Goal: Ask a question: Seek information or help from site administrators or community

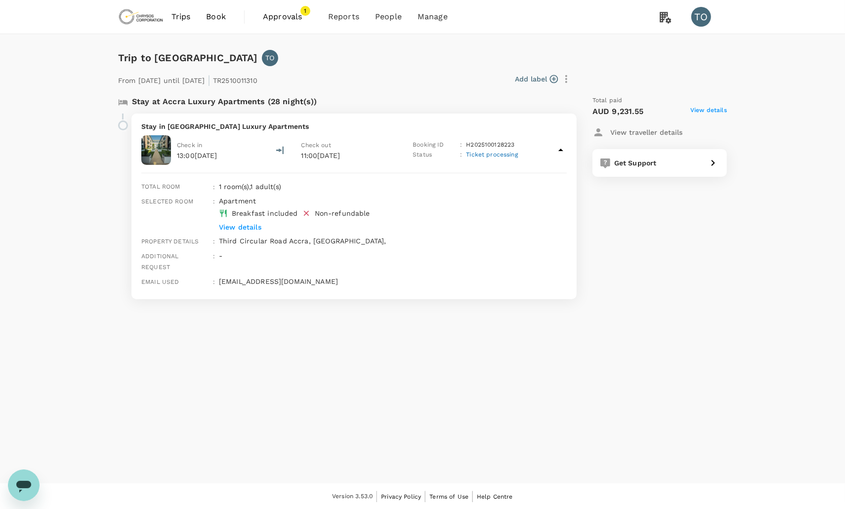
click at [24, 483] on icon "Open messaging window" at bounding box center [23, 487] width 15 height 12
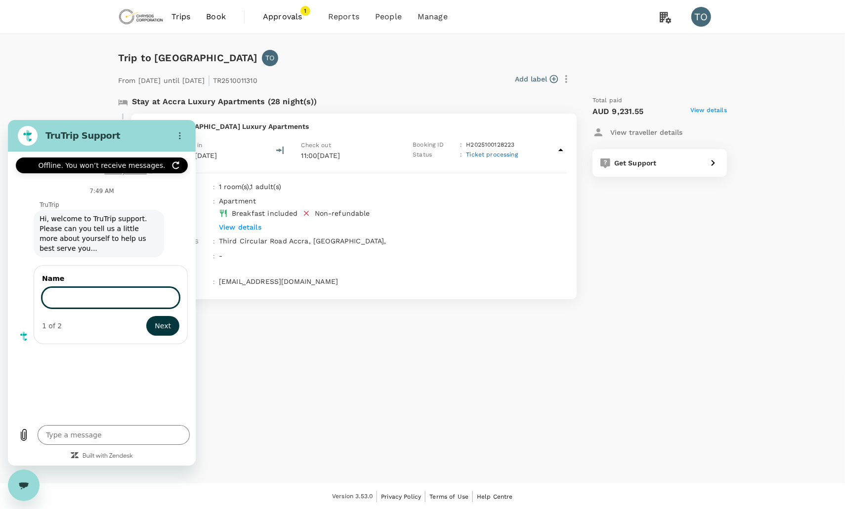
click at [78, 289] on input "Name" at bounding box center [110, 297] width 137 height 21
type input "[PERSON_NAME]"
click at [158, 320] on span "Next" at bounding box center [163, 326] width 16 height 12
type textarea "x"
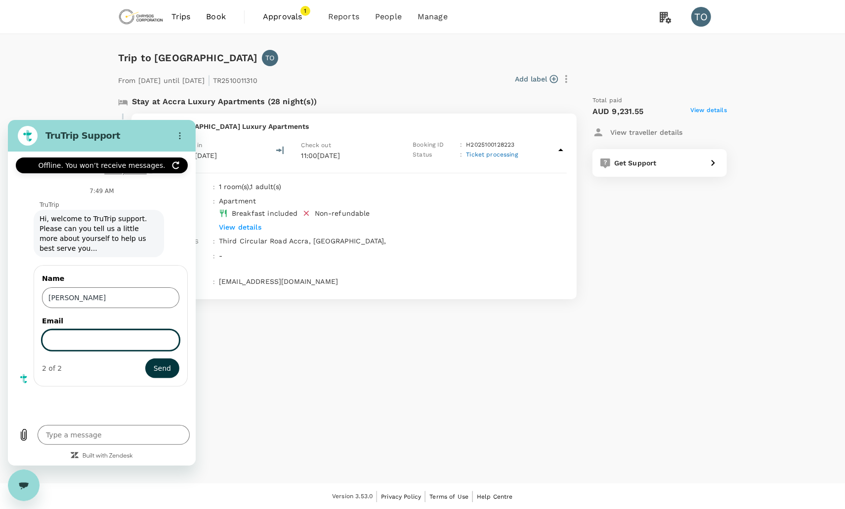
click at [138, 333] on input "Email" at bounding box center [110, 339] width 137 height 21
type input "[EMAIL_ADDRESS][DOMAIN_NAME]"
click at [160, 362] on span "Send" at bounding box center [162, 368] width 17 height 12
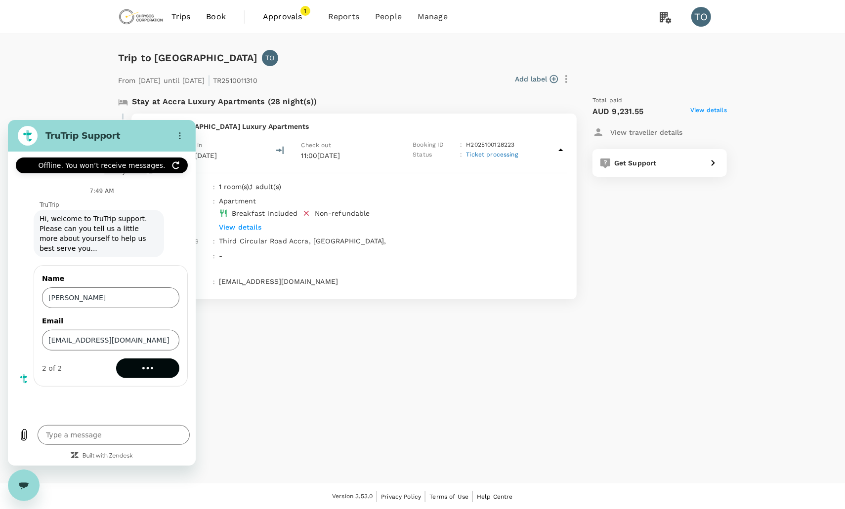
type textarea "x"
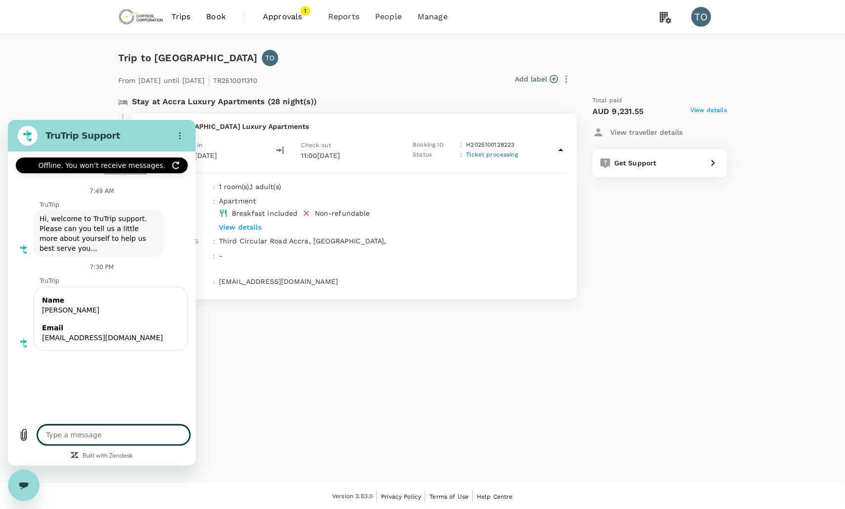
type textarea "H"
type textarea "x"
type textarea "He"
type textarea "x"
type textarea "Hel"
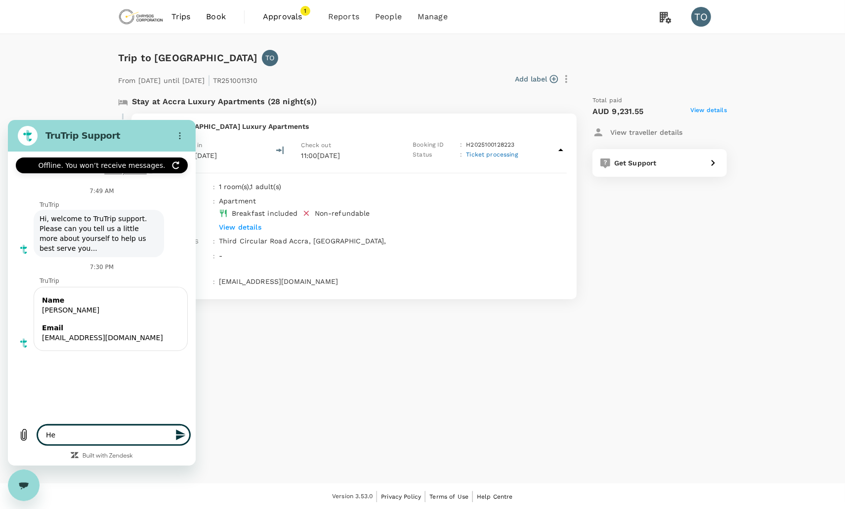
type textarea "x"
type textarea "Hell"
type textarea "x"
type textarea "Hello"
type textarea "x"
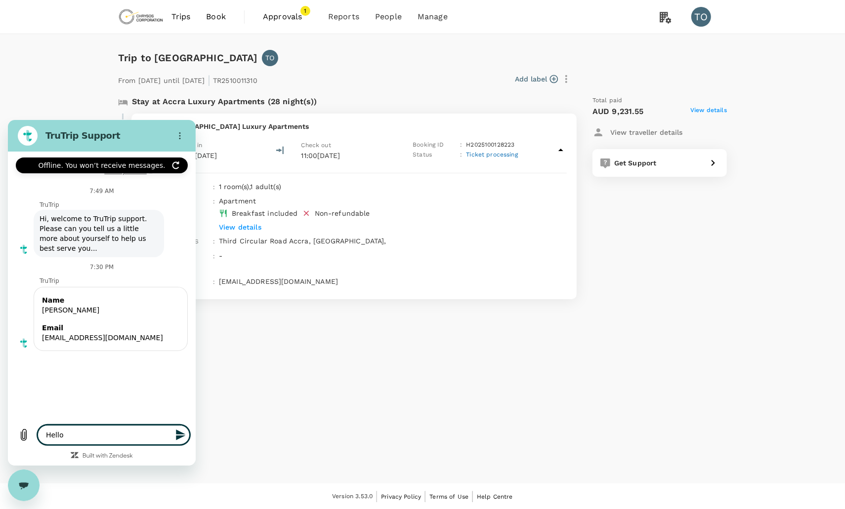
type textarea "Hello,"
type textarea "x"
type textarea "Hello"
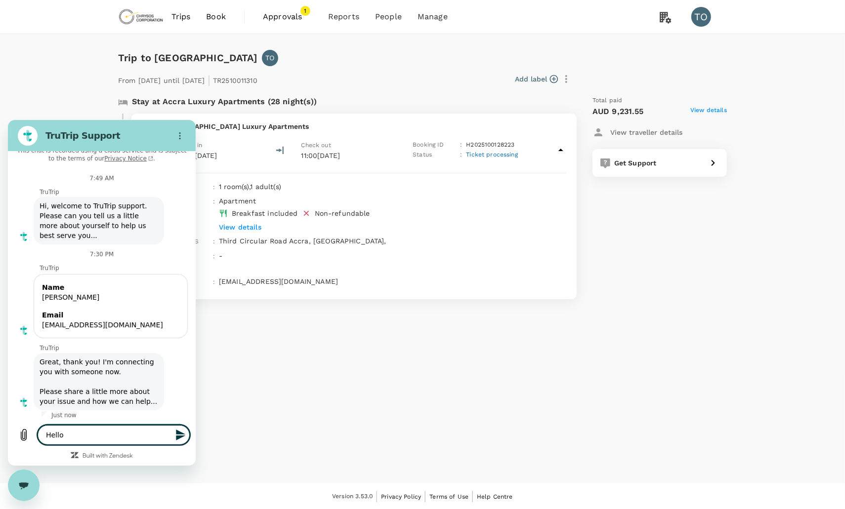
type textarea "x"
type textarea "Hello,"
type textarea "x"
type textarea "Hello,"
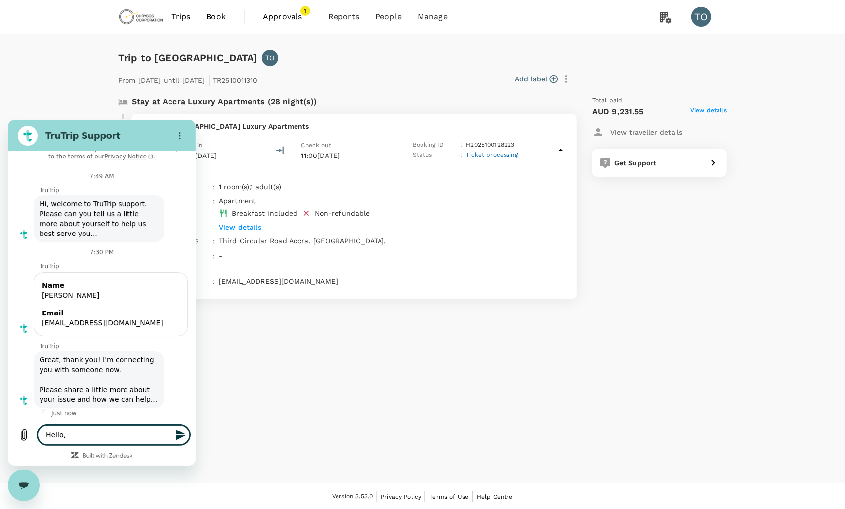
type textarea "x"
type textarea "Hello,"
type textarea "x"
type textarea "Hello, c"
type textarea "x"
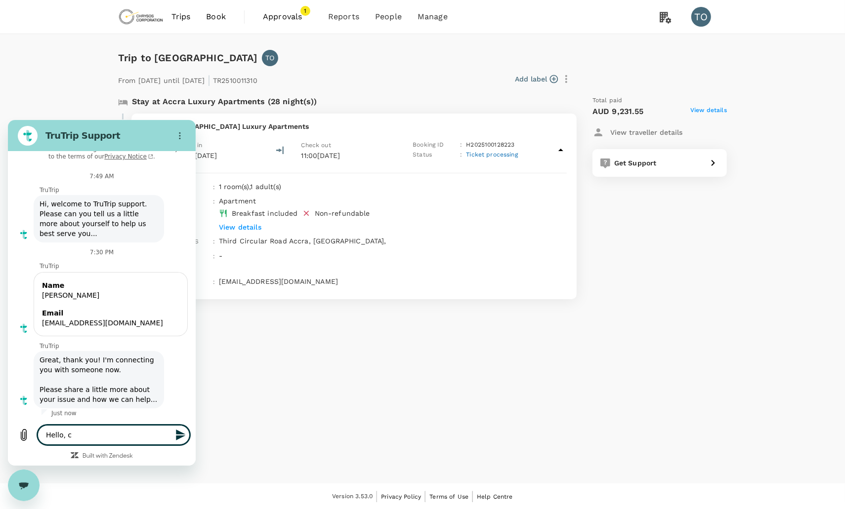
type textarea "Hello, [GEOGRAPHIC_DATA]"
type textarea "x"
type textarea "Hello, cas"
type textarea "x"
type textarea "Hello, case"
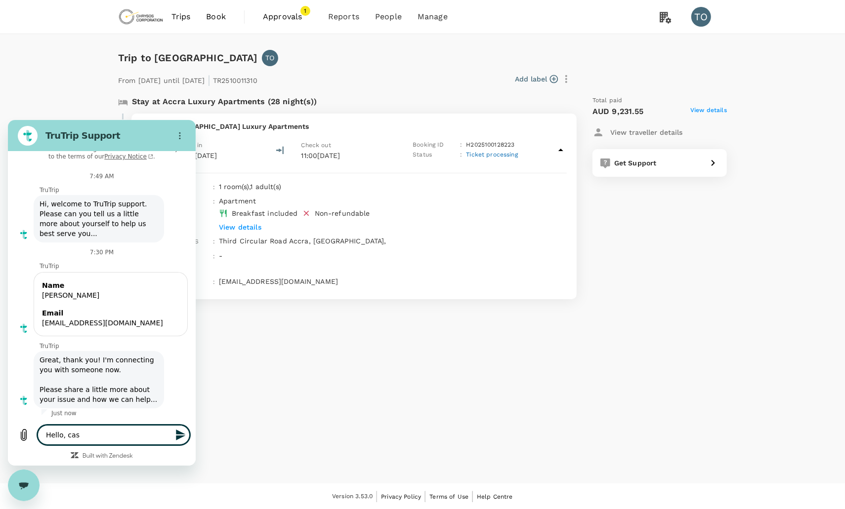
type textarea "x"
type textarea "Hello, case"
type textarea "x"
type textarea "Hello, case r"
type textarea "x"
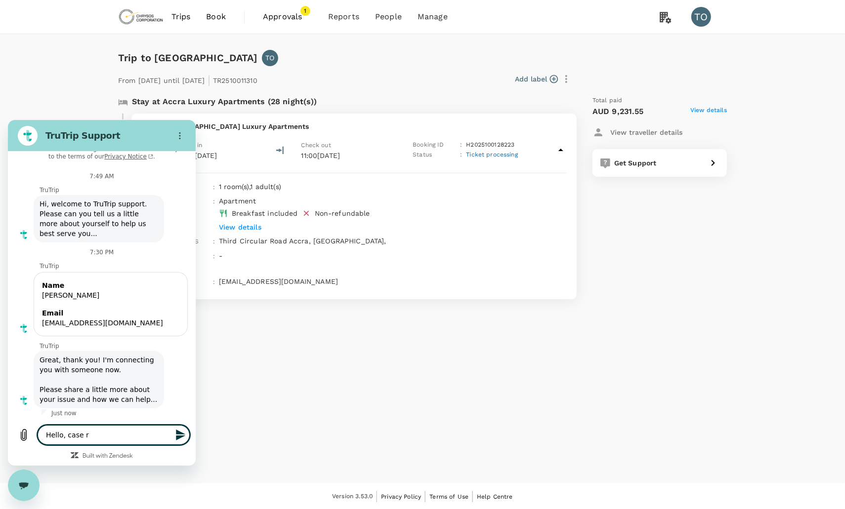
type textarea "Hello, case re"
type textarea "x"
type textarea "Hello, case ref"
type textarea "x"
type textarea "Hello, case refe"
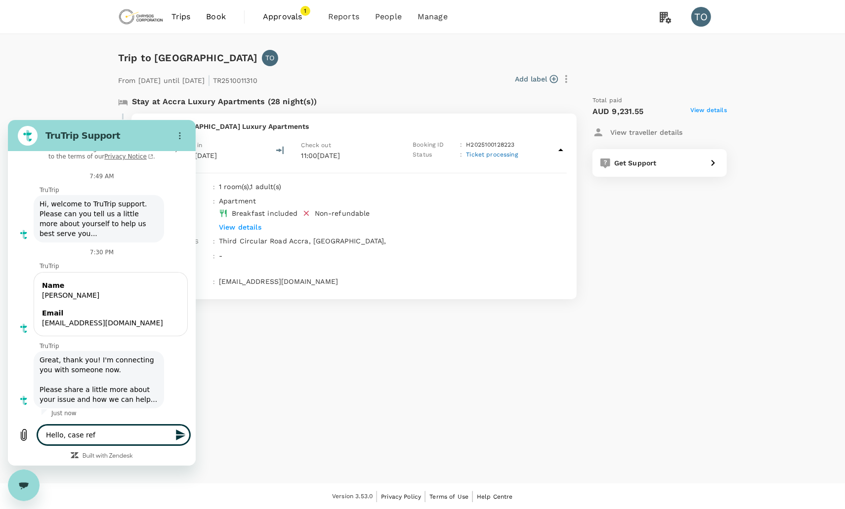
type textarea "x"
type textarea "Hello, case refer"
type textarea "x"
type textarea "Hello, case refere"
type textarea "x"
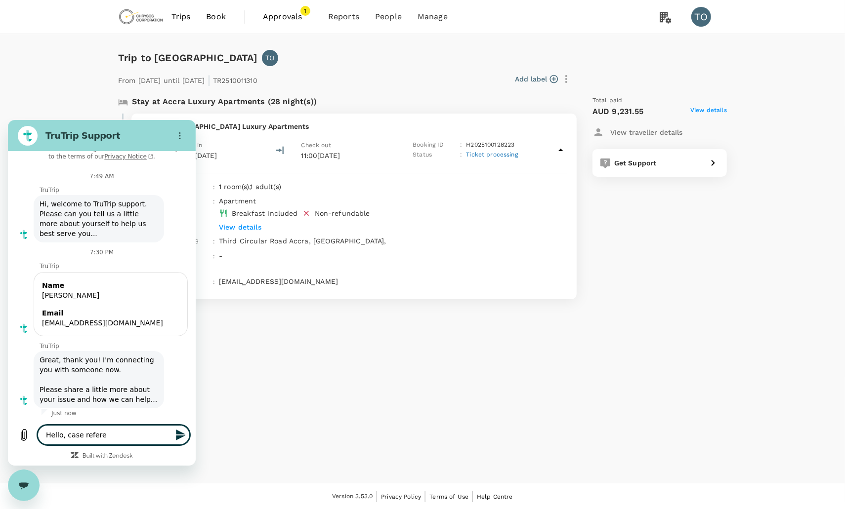
type textarea "Hello, case referen"
type textarea "x"
type textarea "Hello, case referenc"
type textarea "x"
type textarea "Hello, case reference"
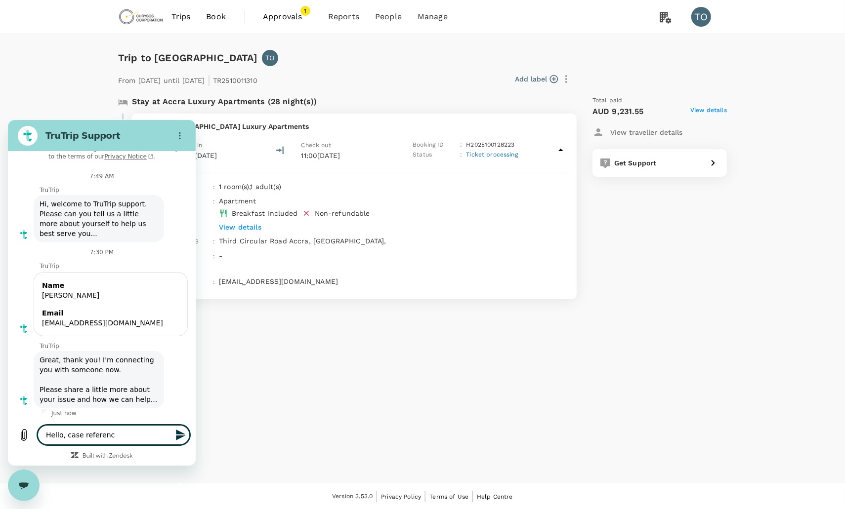
type textarea "x"
type textarea "Hello, case reference:"
type textarea "x"
type textarea "Hello, case reference:"
type textarea "x"
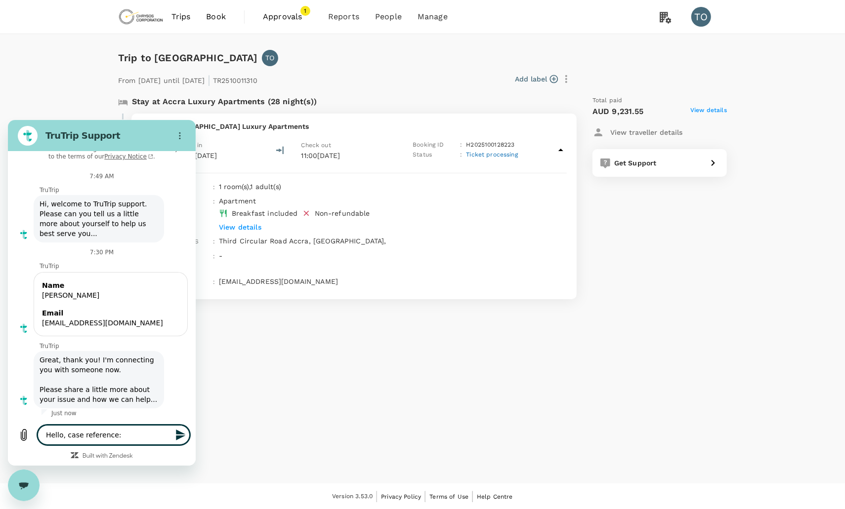
paste textarea "182101"
type textarea "Hello, case reference: 182101"
type textarea "x"
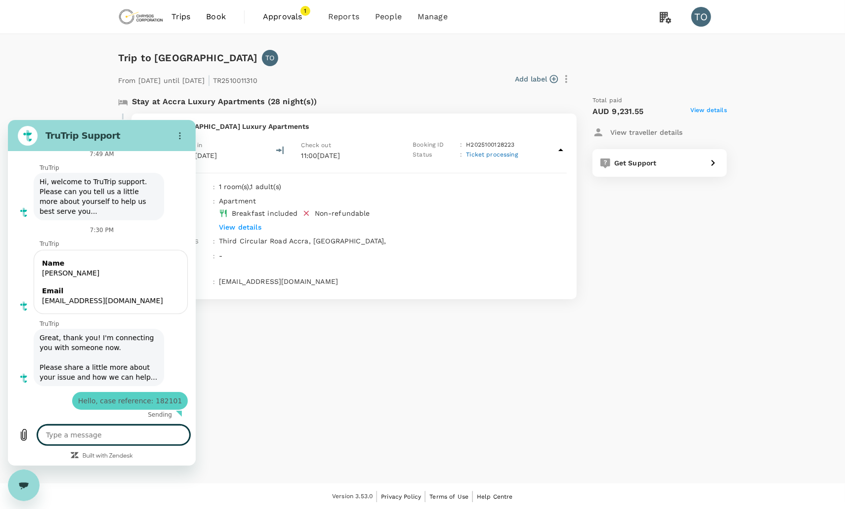
type textarea "x"
type textarea "I"
type textarea "x"
type textarea "I'"
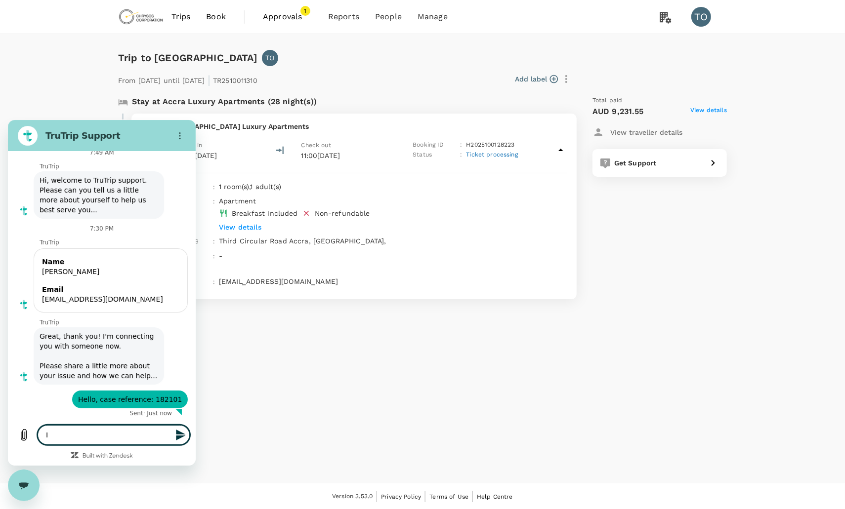
type textarea "x"
type textarea "I'd"
type textarea "x"
type textarea "I'd"
type textarea "x"
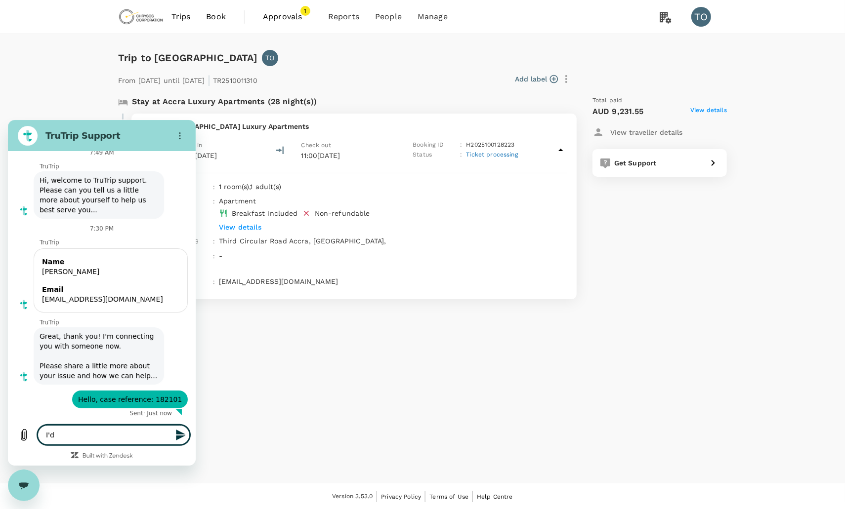
type textarea "I'd l"
type textarea "x"
type textarea "I'd li"
type textarea "x"
type textarea "I'd lik"
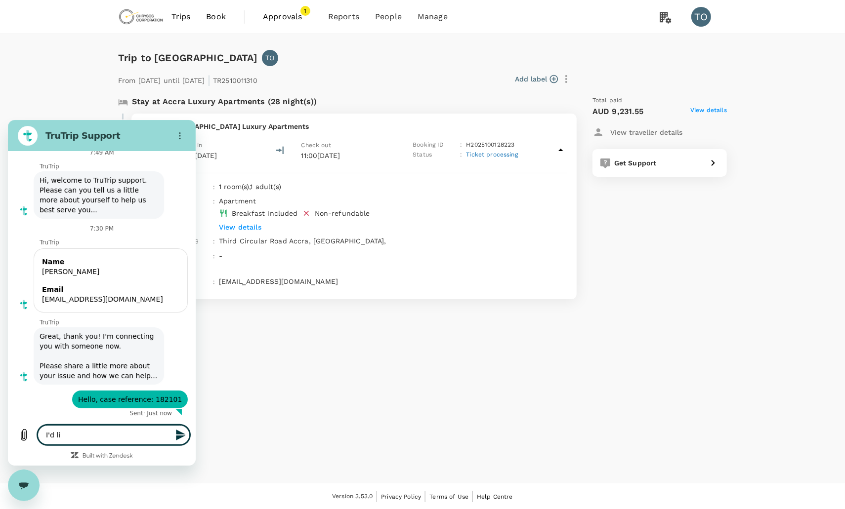
type textarea "x"
type textarea "I'd like"
type textarea "x"
type textarea "I'd like"
type textarea "x"
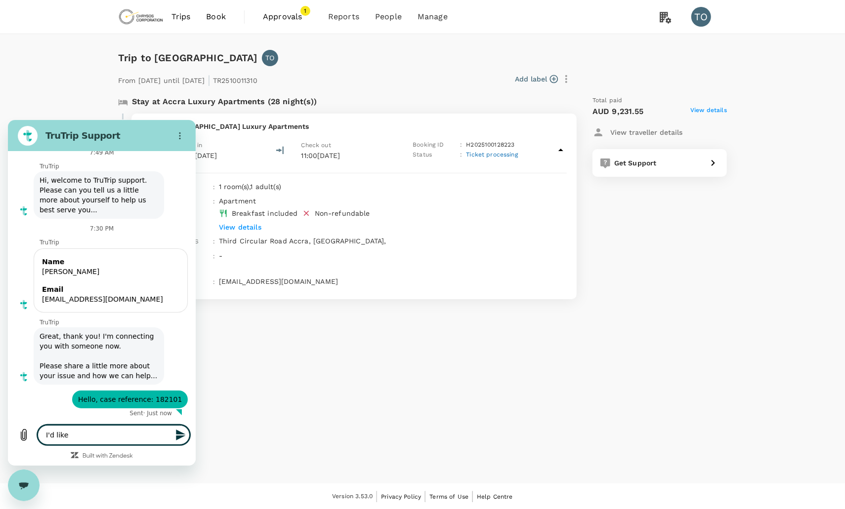
type textarea "I'd like t"
type textarea "x"
type textarea "I'd like to"
type textarea "x"
type textarea "I'd like to"
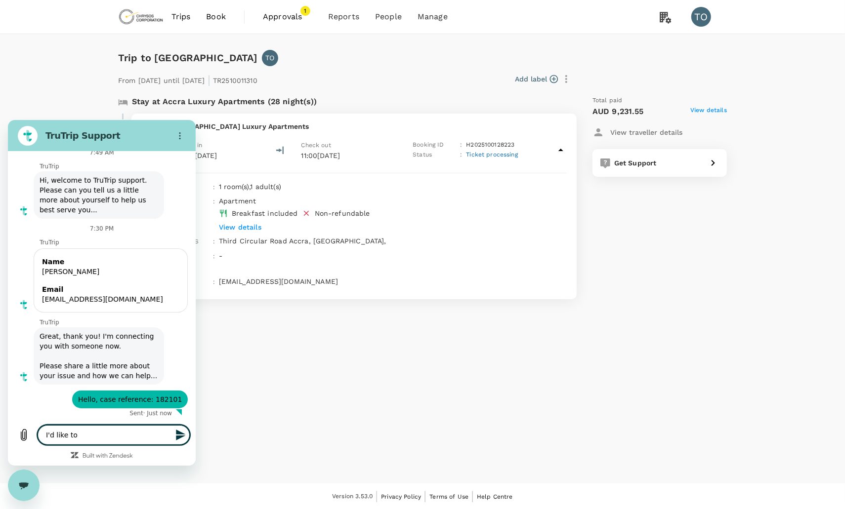
type textarea "x"
type textarea "I'd like to h"
type textarea "x"
type textarea "I'd like to ha"
type textarea "x"
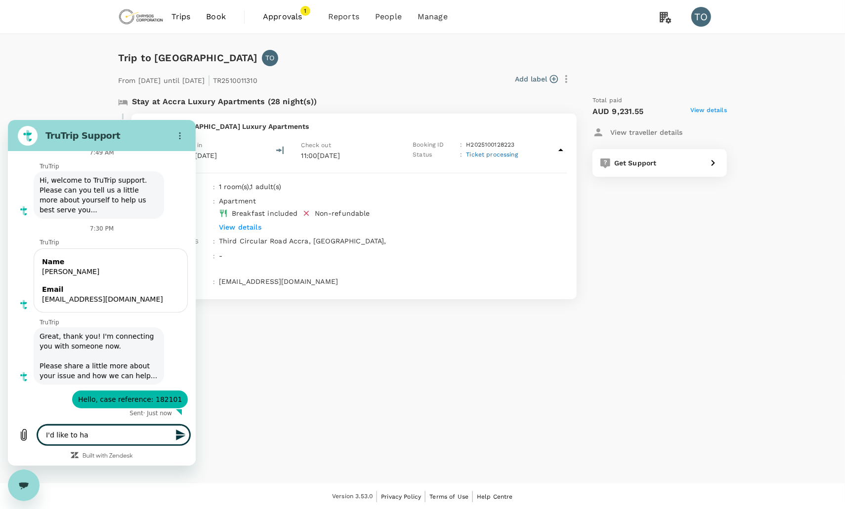
type textarea "I'd like to hav"
type textarea "x"
type textarea "I'd like to hav"
type textarea "x"
type textarea "I'd like to hav"
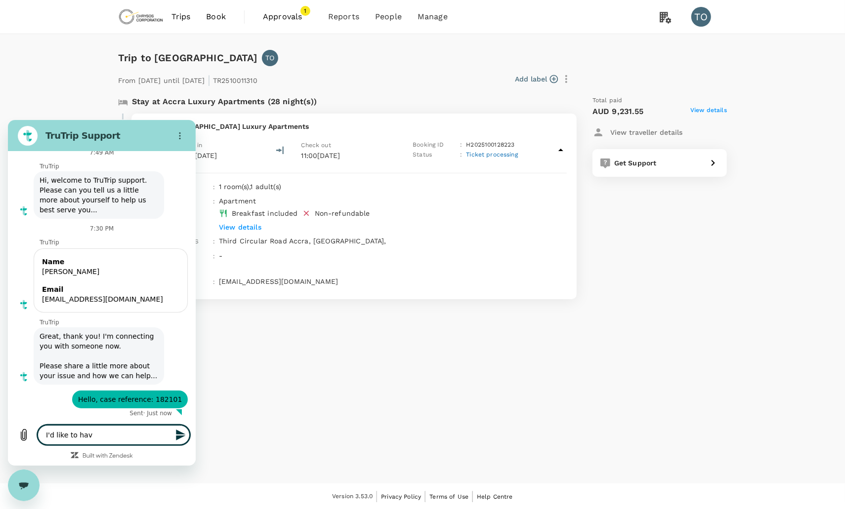
type textarea "x"
type textarea "I'd like to have"
type textarea "x"
type textarea "I'd like to have"
type textarea "x"
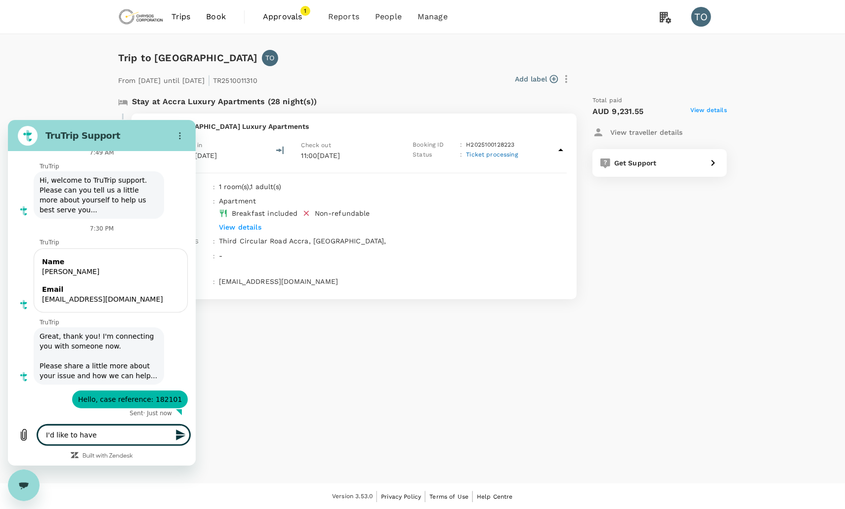
type textarea "I'd like to have a"
type textarea "x"
type textarea "I'd like to have an"
type textarea "x"
type textarea "I'd like to have an"
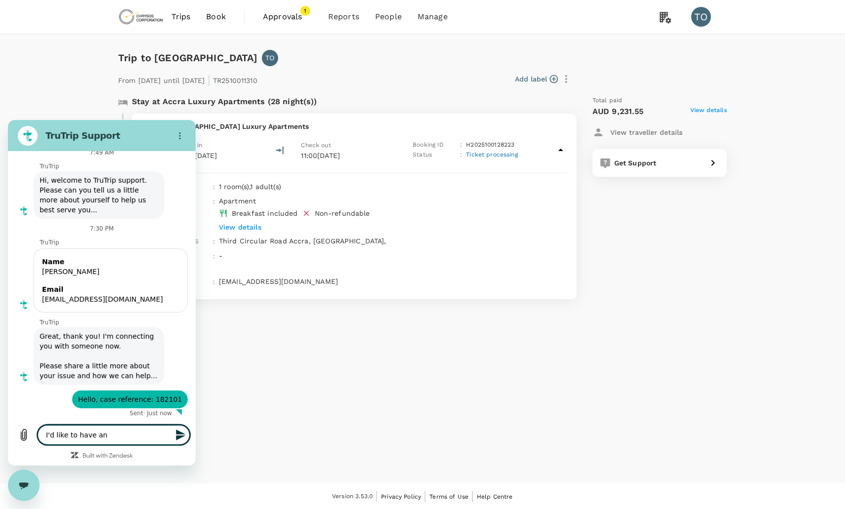
type textarea "x"
type textarea "I'd like to have an u"
type textarea "x"
type textarea "I'd like to have an up"
type textarea "x"
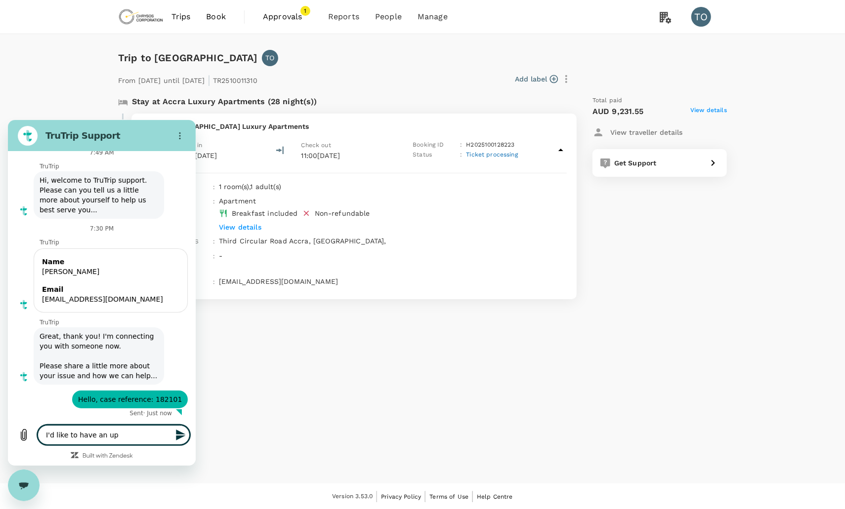
type textarea "I'd like to have an u"
type textarea "x"
type textarea "I'd like to have an ud"
type textarea "x"
type textarea "I'd like to have an uda"
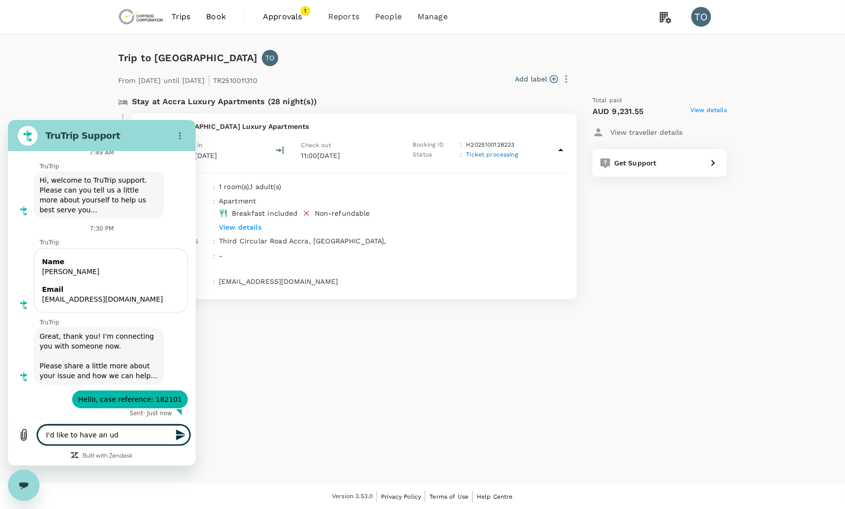
type textarea "x"
type textarea "I'd like to have an ud"
type textarea "x"
type textarea "I'd like to have an u"
type textarea "x"
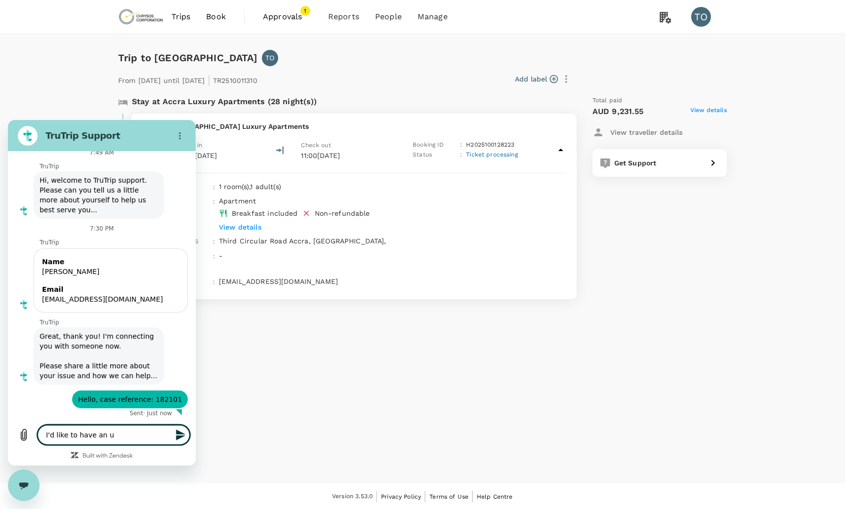
type textarea "I'd like to have an up"
type textarea "x"
type textarea "I'd like to have an upd"
type textarea "x"
type textarea "I'd like to have an upda"
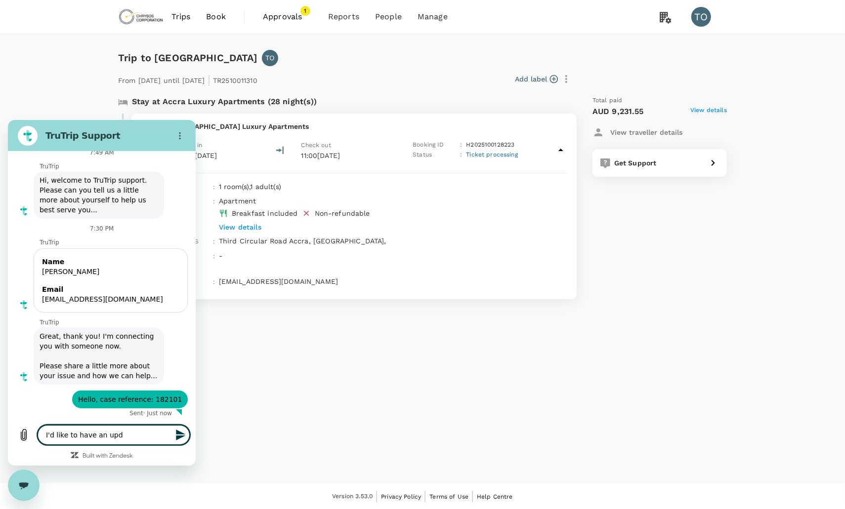
type textarea "x"
type textarea "I'd like to have an updat"
type textarea "x"
type textarea "I'd like to have an update"
type textarea "x"
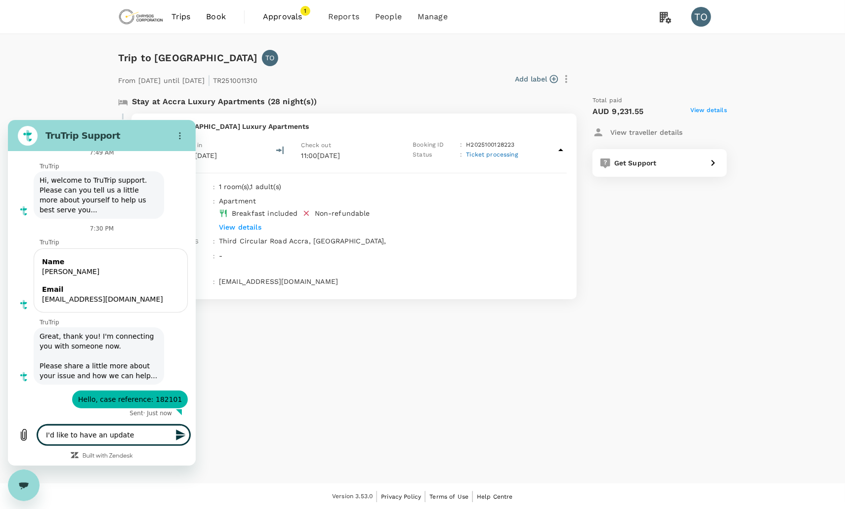
type textarea "I'd like to have an update"
type textarea "x"
type textarea "I'd like to have an update o"
type textarea "x"
type textarea "I'd like to have an update on"
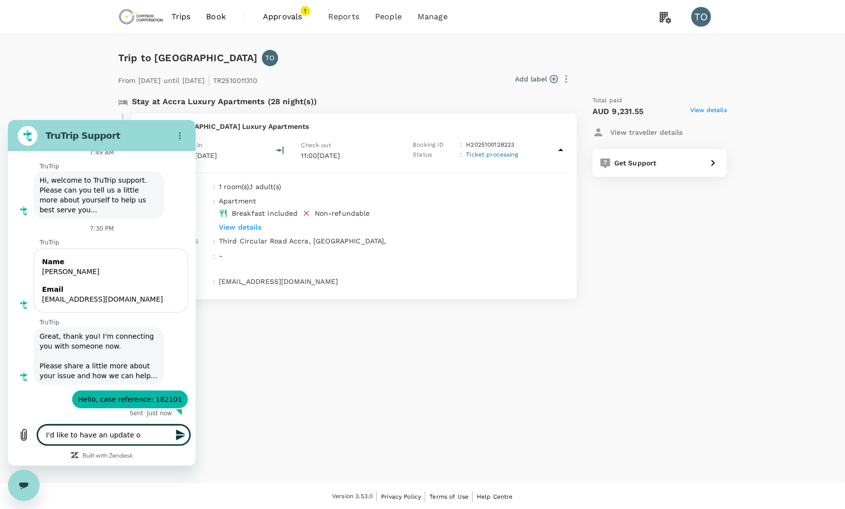
type textarea "x"
type textarea "I'd like to have an update on"
type textarea "x"
type textarea "I'd like to have an update on m"
type textarea "x"
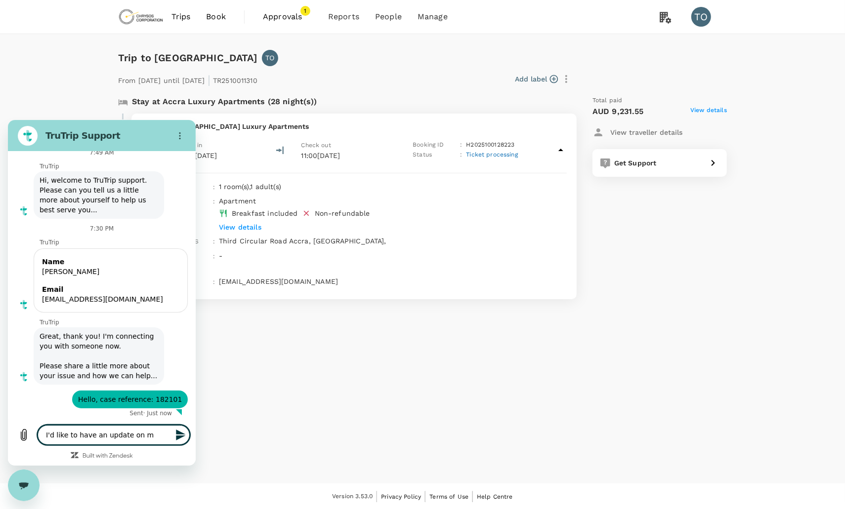
type textarea "I'd like to have an update on my"
type textarea "x"
type textarea "I'd like to have an update on my"
type textarea "x"
type textarea "I'd like to have an update on my r"
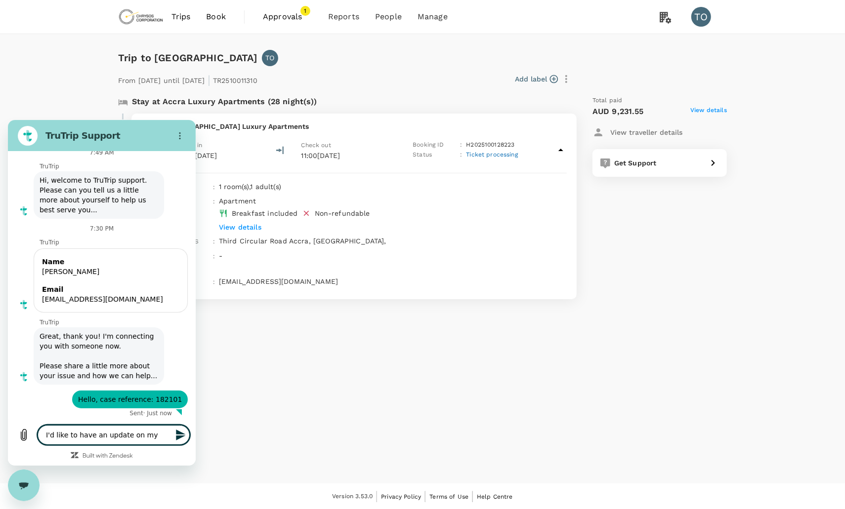
type textarea "x"
type textarea "I'd like to have an update on my re"
type textarea "x"
type textarea "I'd like to have an update on my req"
type textarea "x"
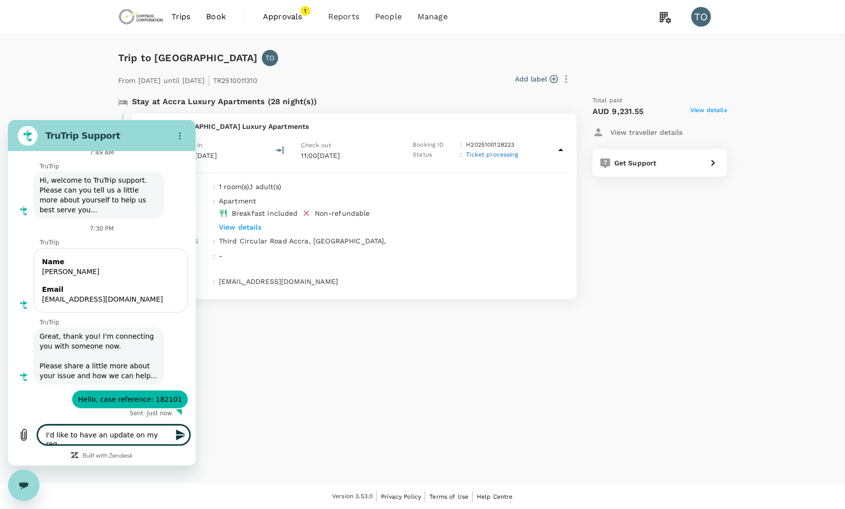
type textarea "I'd like to have an update on my requ"
type textarea "x"
type textarea "I'd like to have an update on my reque"
type textarea "x"
type textarea "I'd like to have an update on my reques"
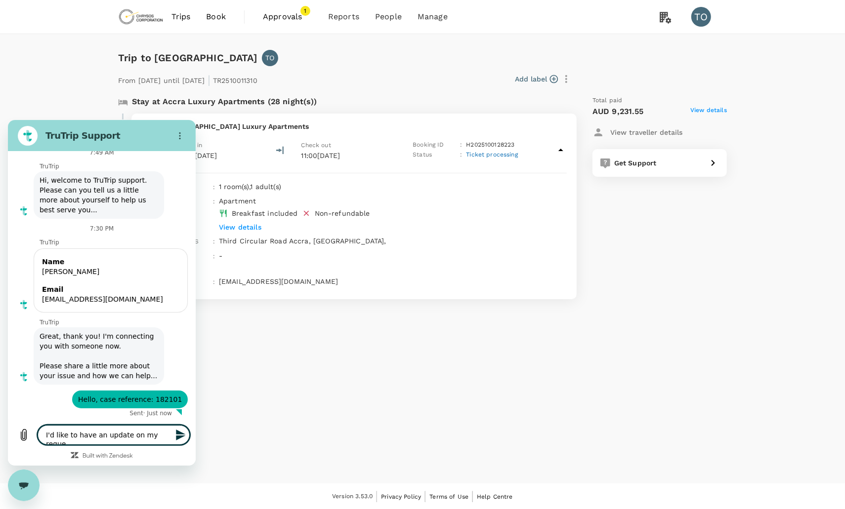
type textarea "x"
type textarea "I'd like to have an update on my request"
type textarea "x"
type textarea "I'd like to have an update on my request"
type textarea "x"
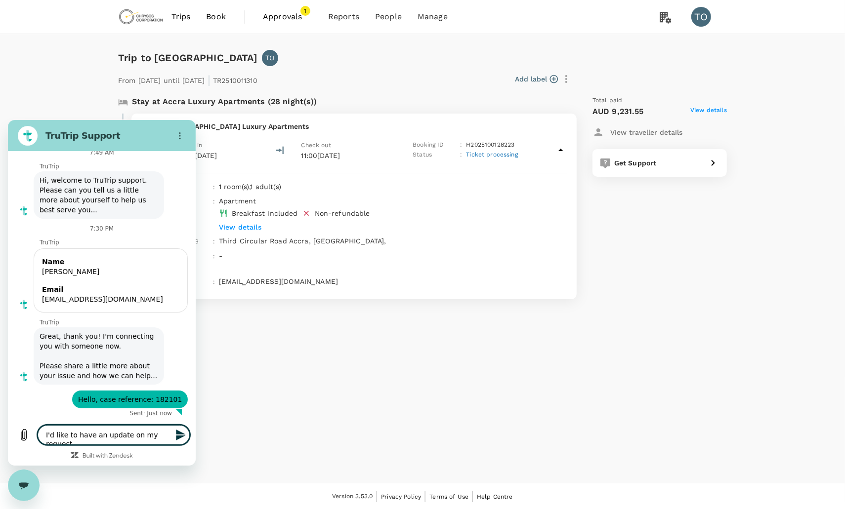
type textarea "I'd like to have an update on my request p"
type textarea "x"
type textarea "I'd like to have an update on my request pl"
type textarea "x"
type textarea "I'd like to have an update on my request ple"
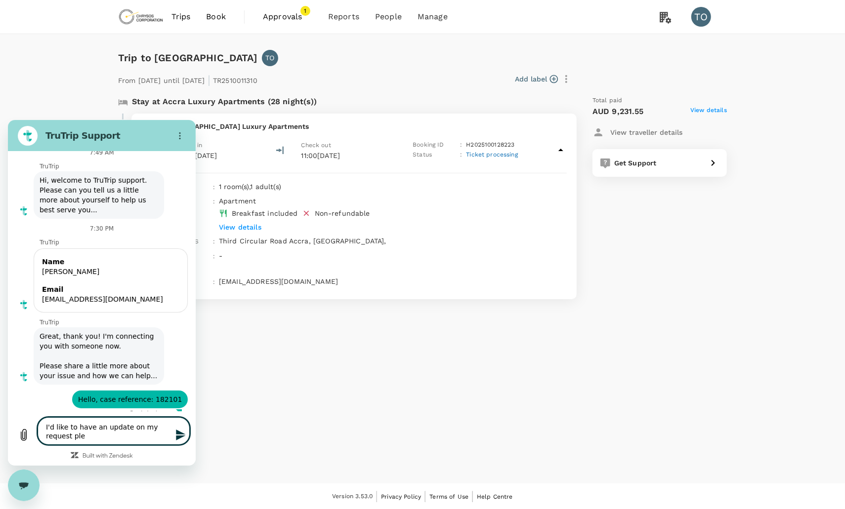
type textarea "x"
type textarea "I'd like to have an update on my request plea"
type textarea "x"
type textarea "I'd like to have an update on my request pleas"
type textarea "x"
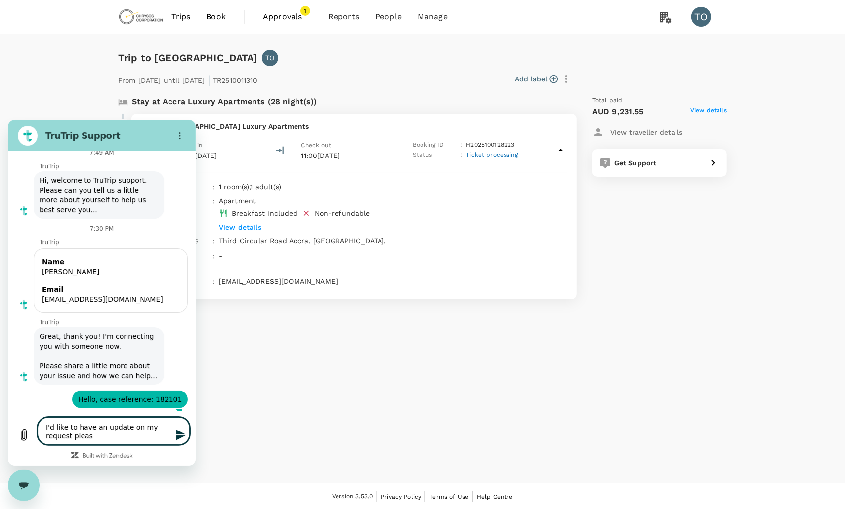
type textarea "I'd like to have an update on my request please"
type textarea "x"
type textarea "I'd like to have an update on my request please."
type textarea "x"
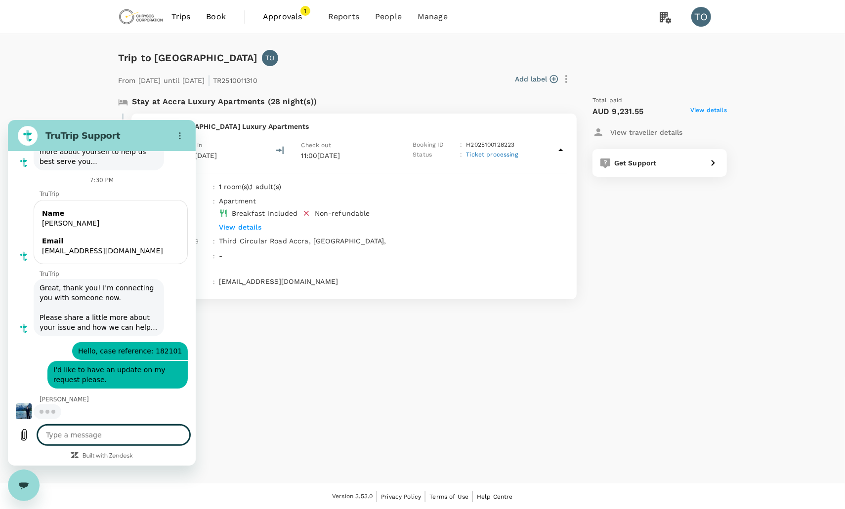
scroll to position [86, 0]
type textarea "x"
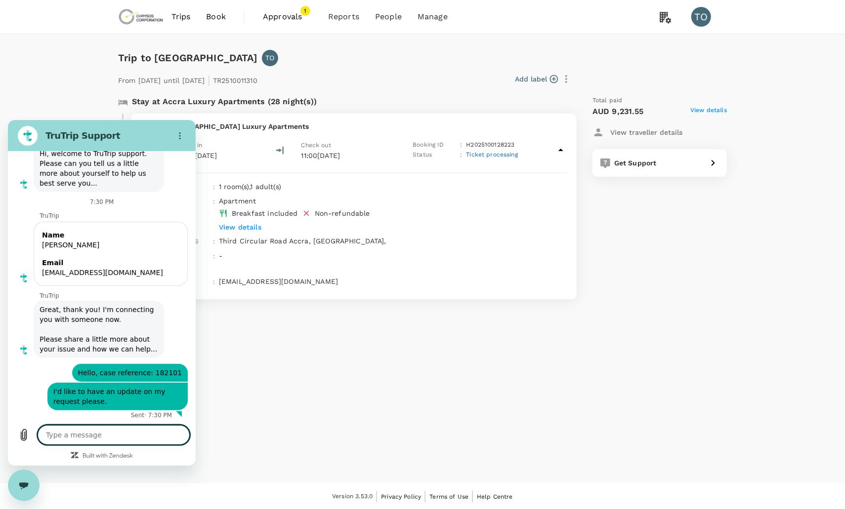
scroll to position [67, 0]
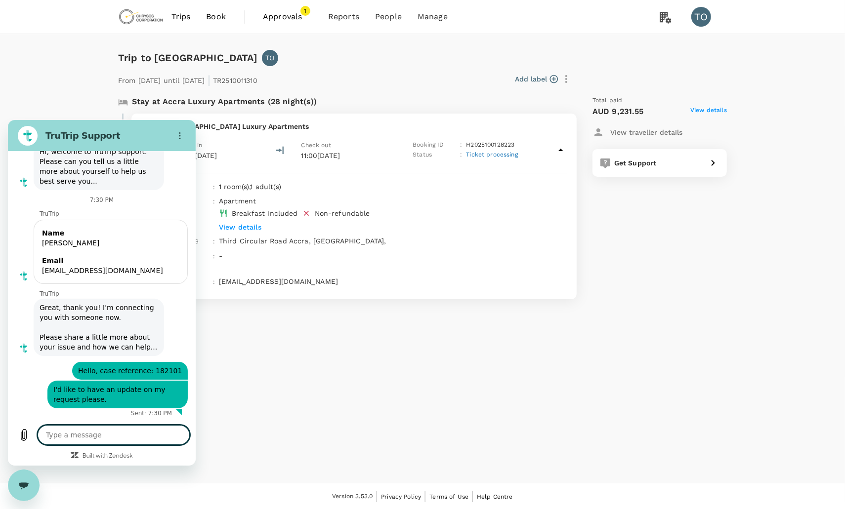
type textarea "x"
type textarea "I"
type textarea "x"
type textarea "I'"
type textarea "x"
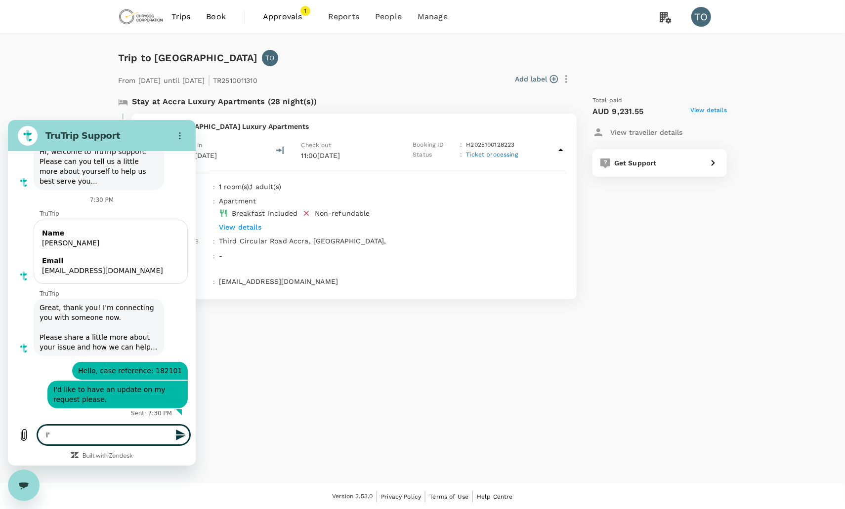
type textarea "I'v"
type textarea "x"
type textarea "I've"
type textarea "x"
type textarea "I've"
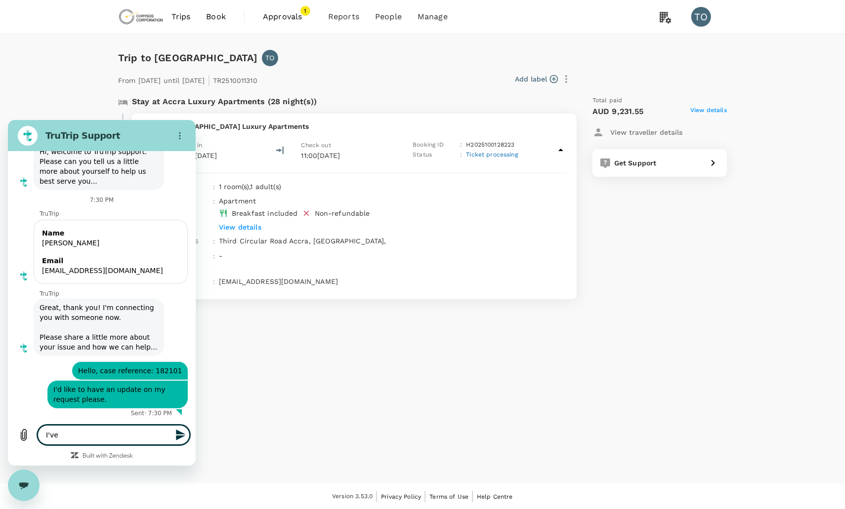
type textarea "x"
type textarea "I've n"
type textarea "x"
type textarea "I've no"
type textarea "x"
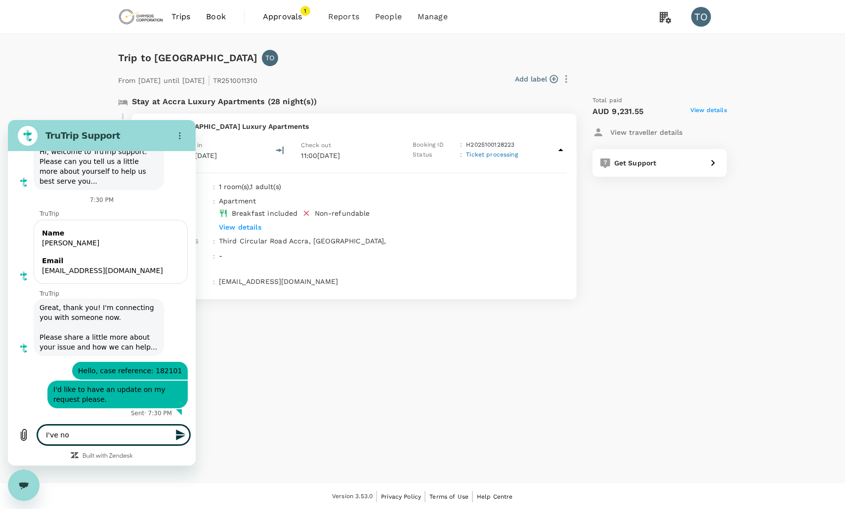
type textarea "I've now"
type textarea "x"
type textarea "I've now"
type textarea "x"
type textarea "I've now b"
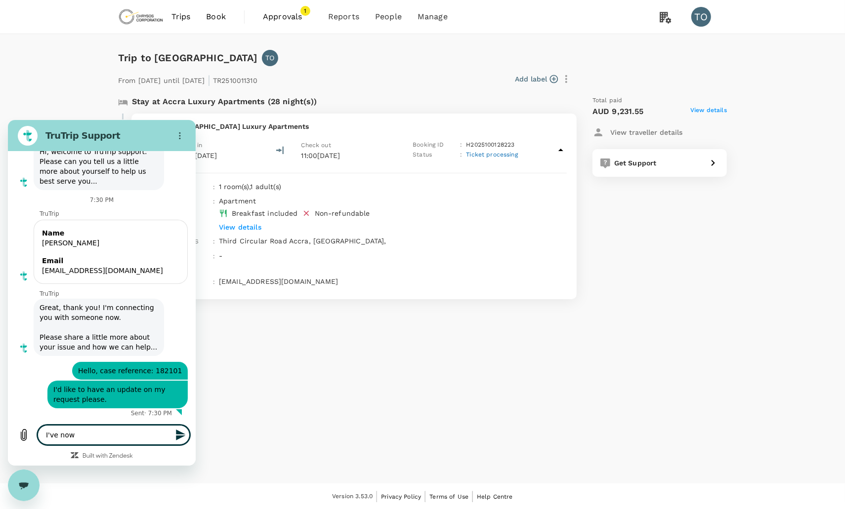
type textarea "x"
type textarea "I've now be"
type textarea "x"
type textarea "I've now bee"
type textarea "x"
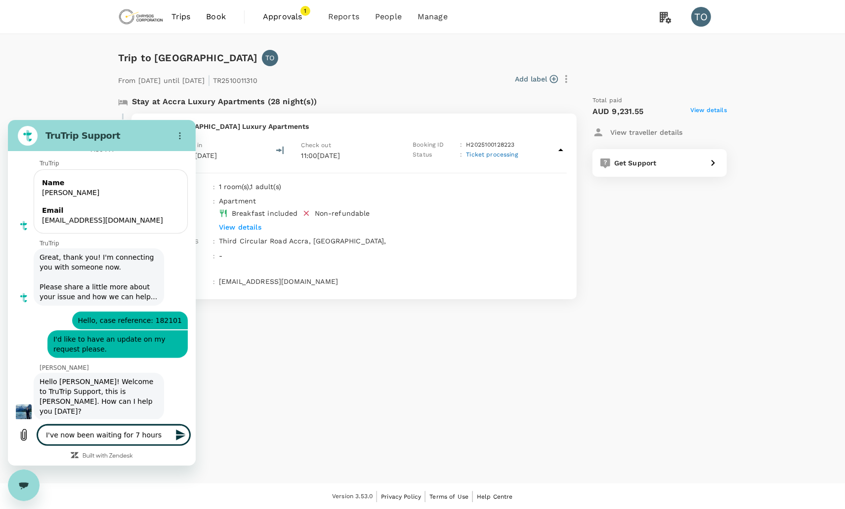
scroll to position [120, 0]
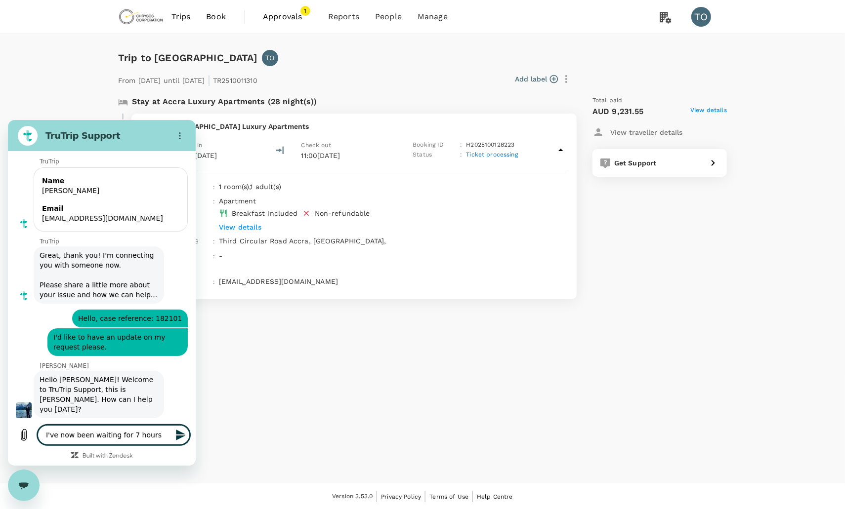
click at [112, 316] on span "Hello, case reference: 182101" at bounding box center [130, 318] width 112 height 18
copy span "Hello, case reference: 182101"
click at [45, 435] on textarea "I've now been waiting for 7 hours" at bounding box center [114, 435] width 152 height 20
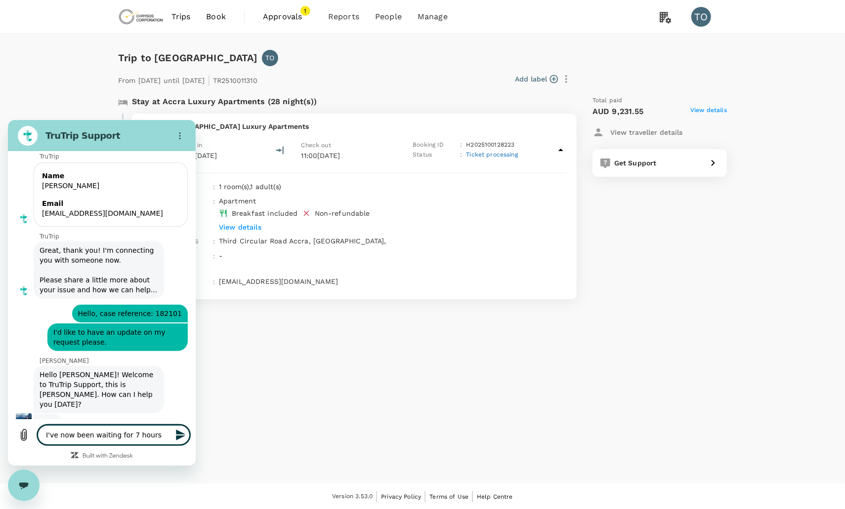
paste textarea "Hello, case reference: 182101"
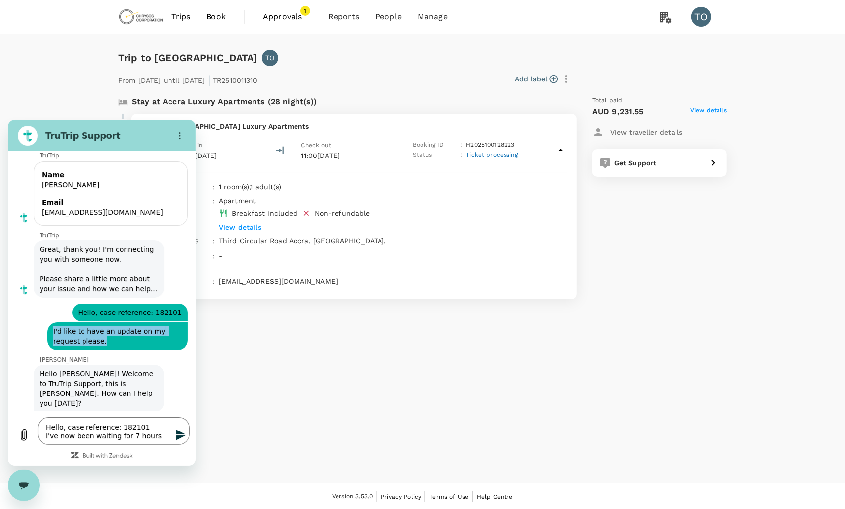
drag, startPoint x: 102, startPoint y: 341, endPoint x: 52, endPoint y: 331, distance: 50.9
click at [52, 331] on span "I'd like to have an update on my request please." at bounding box center [117, 336] width 136 height 28
copy span "I'd like to have an update on my request please."
click at [44, 436] on textarea "Hello, case reference: 182101 I've now been waiting for 7 hours" at bounding box center [114, 431] width 152 height 28
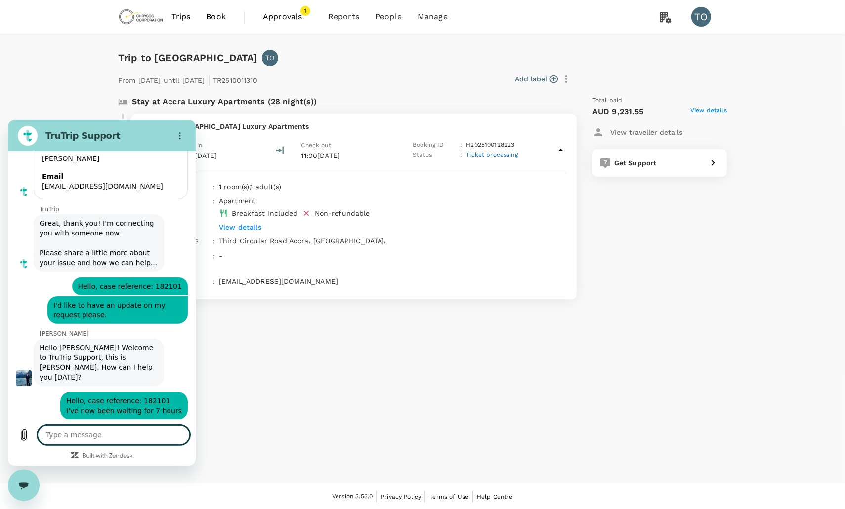
scroll to position [153, 0]
paste textarea "I'd like to have an update on my request please."
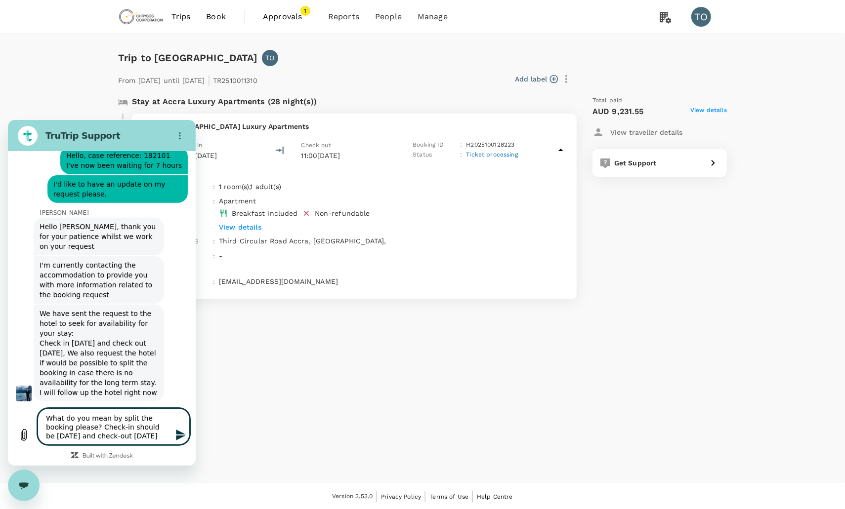
scroll to position [0, 0]
click at [697, 109] on span "View details" at bounding box center [708, 112] width 37 height 12
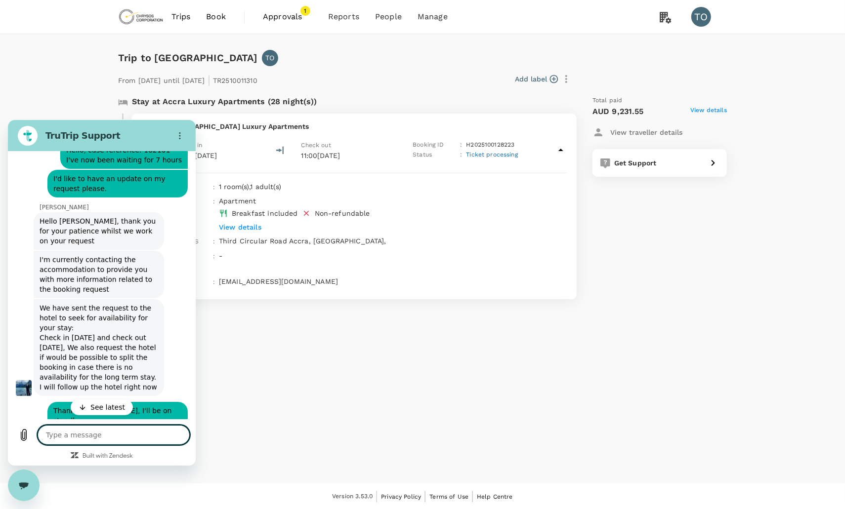
scroll to position [446, 0]
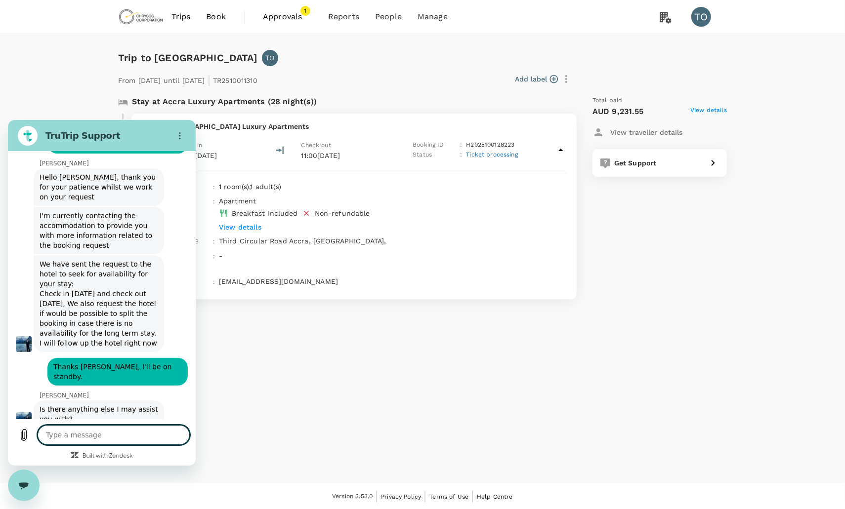
click at [61, 439] on textarea at bounding box center [114, 435] width 152 height 20
click at [46, 436] on textarea "no, that's my on;y one request." at bounding box center [114, 435] width 152 height 20
click at [104, 433] on textarea "oh no, that's my on;y one request." at bounding box center [114, 435] width 152 height 20
click at [104, 434] on textarea "oh no, that's my only one request." at bounding box center [114, 435] width 152 height 20
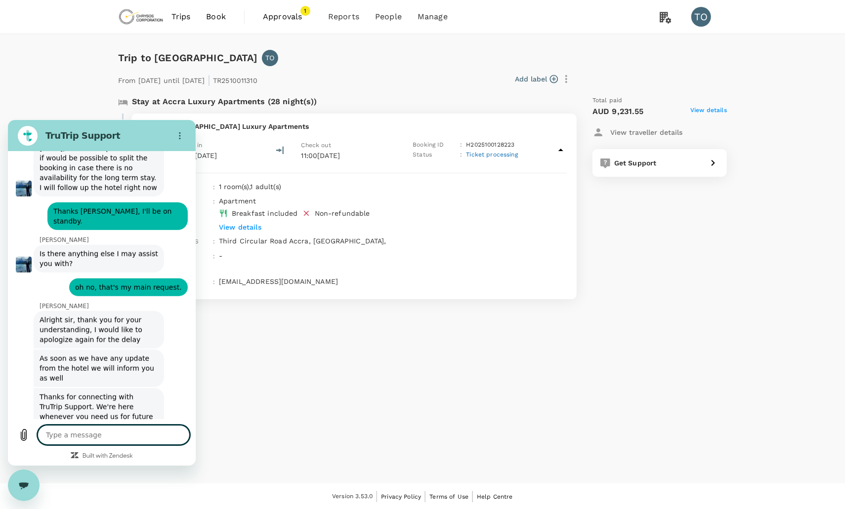
scroll to position [609, 0]
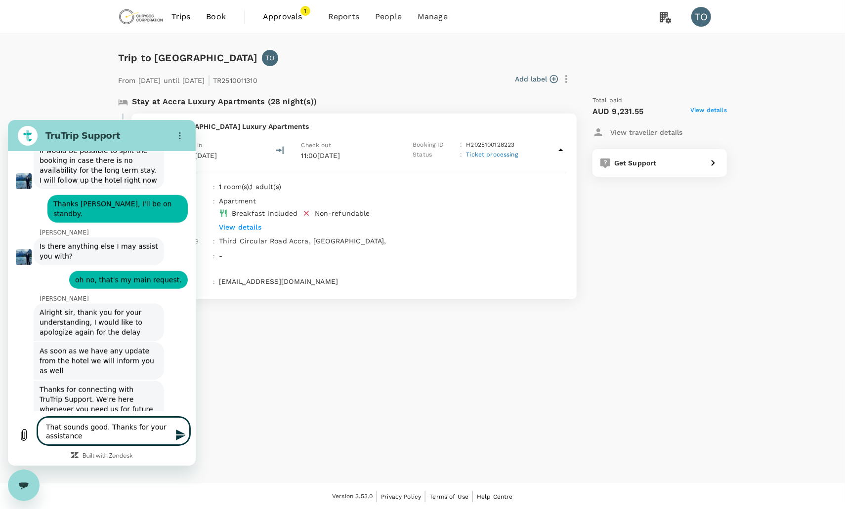
click at [109, 436] on textarea "That sounds good. Thanks for your assistance" at bounding box center [114, 431] width 152 height 28
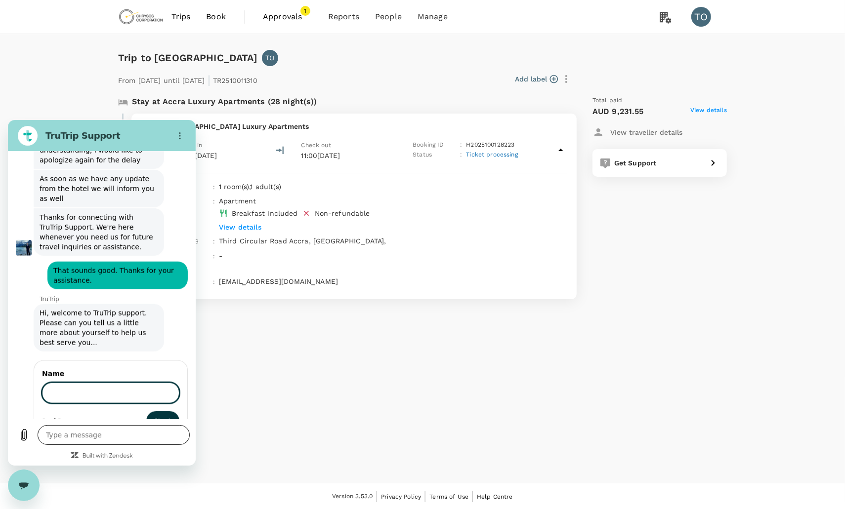
scroll to position [781, 0]
